Goal: Task Accomplishment & Management: Manage account settings

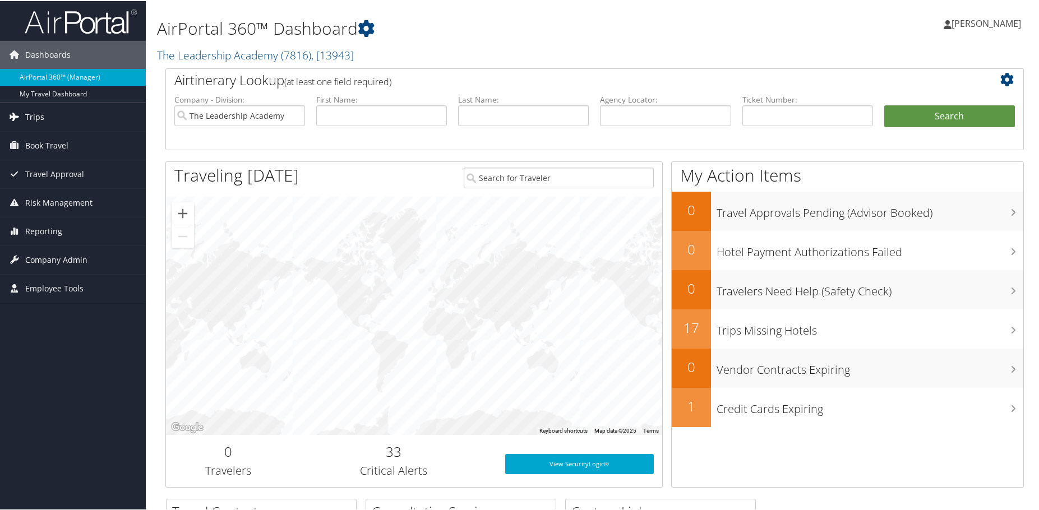
click at [87, 120] on link "Trips" at bounding box center [73, 116] width 146 height 28
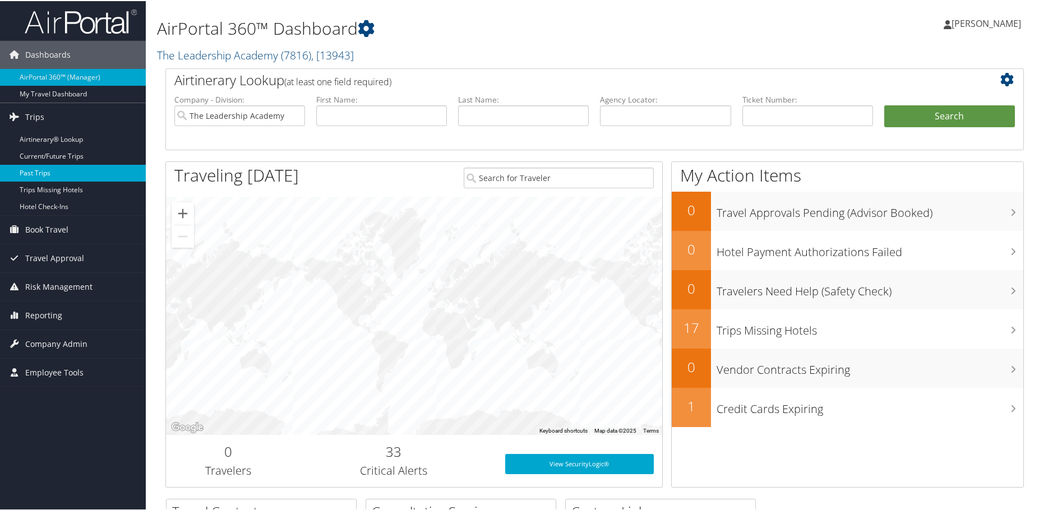
click at [55, 166] on link "Past Trips" at bounding box center [73, 172] width 146 height 17
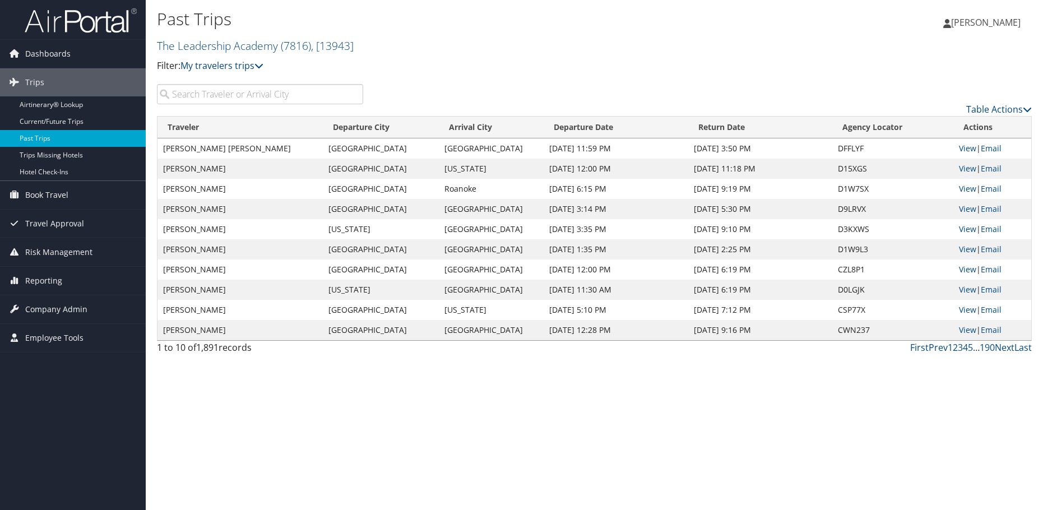
click at [216, 94] on input "search" at bounding box center [260, 94] width 206 height 20
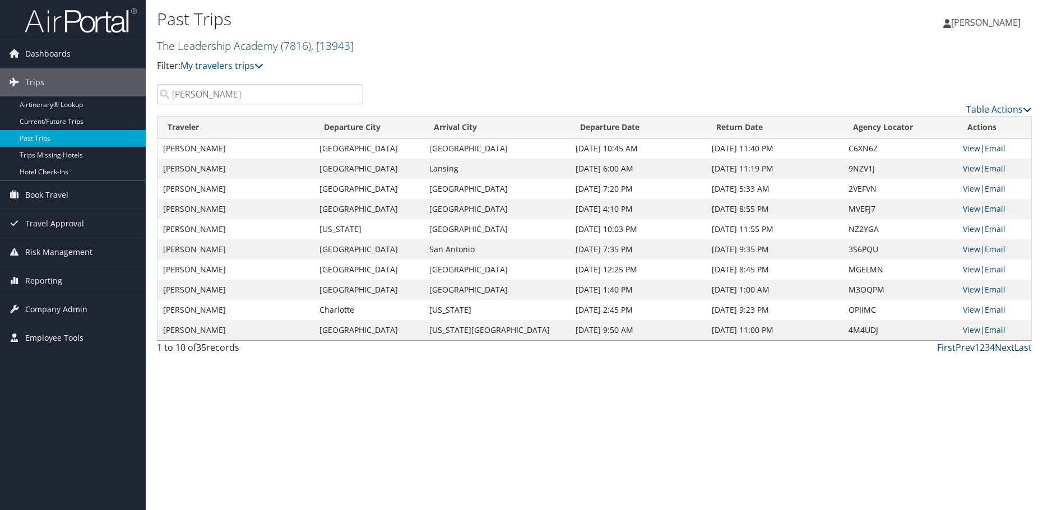
type input "anthony"
